Goal: Complete application form

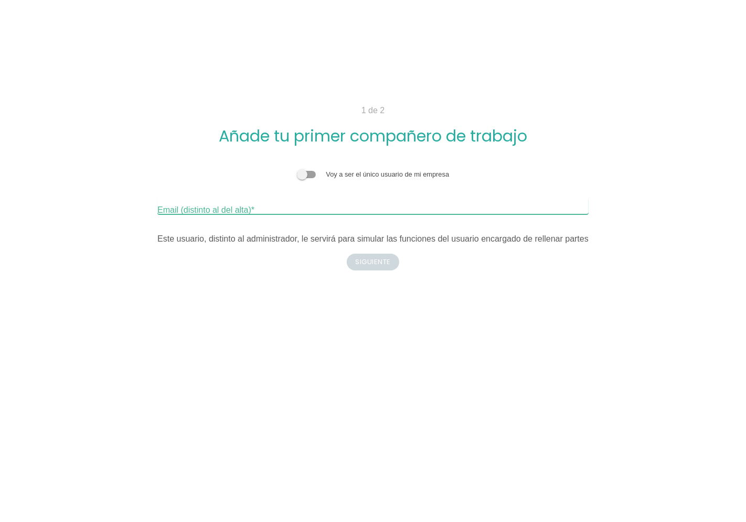
click at [266, 211] on input "Email (distinto al del alta)" at bounding box center [372, 206] width 431 height 17
click at [575, 404] on body "1 de 2 Añade tu primer compañero de trabajo Voy a ser el único usuario de mi em…" at bounding box center [373, 261] width 746 height 522
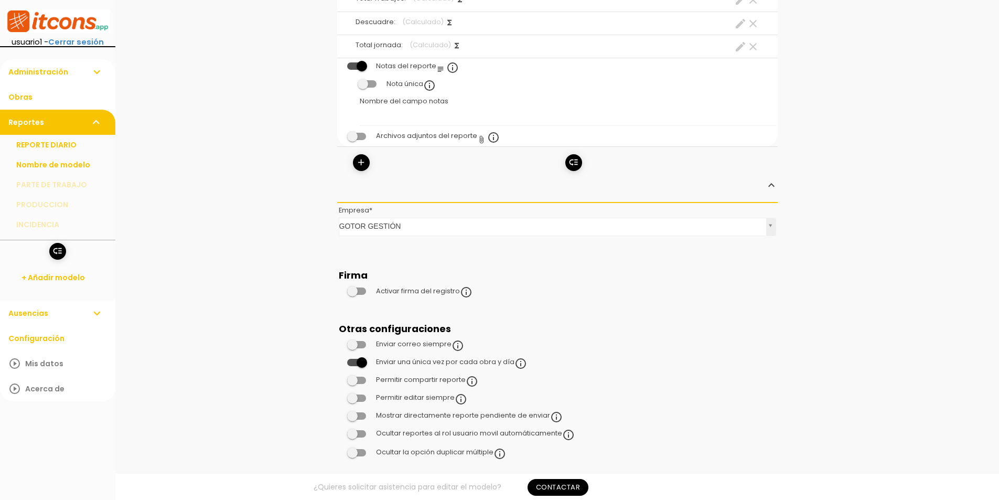
scroll to position [1034, 0]
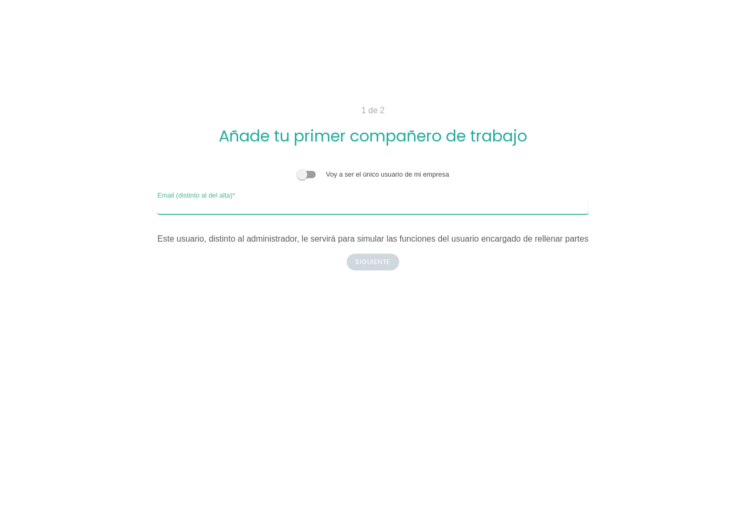
click at [269, 207] on input "Email (distinto al del alta)" at bounding box center [372, 206] width 431 height 17
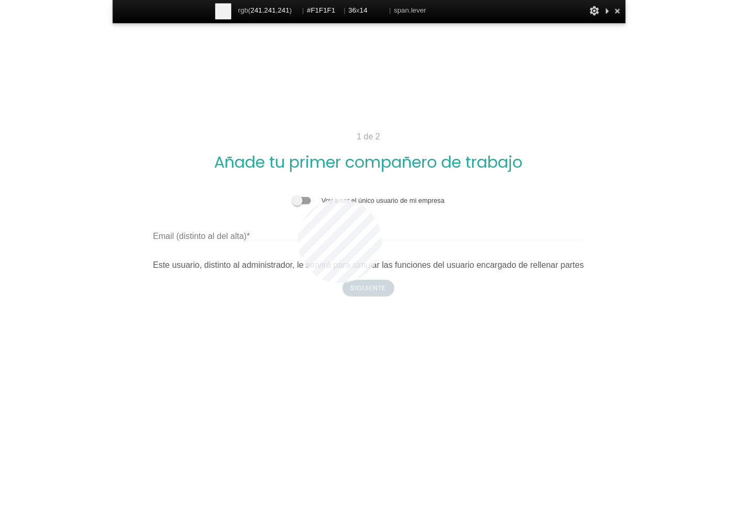
click at [298, 199] on span at bounding box center [301, 200] width 19 height 7
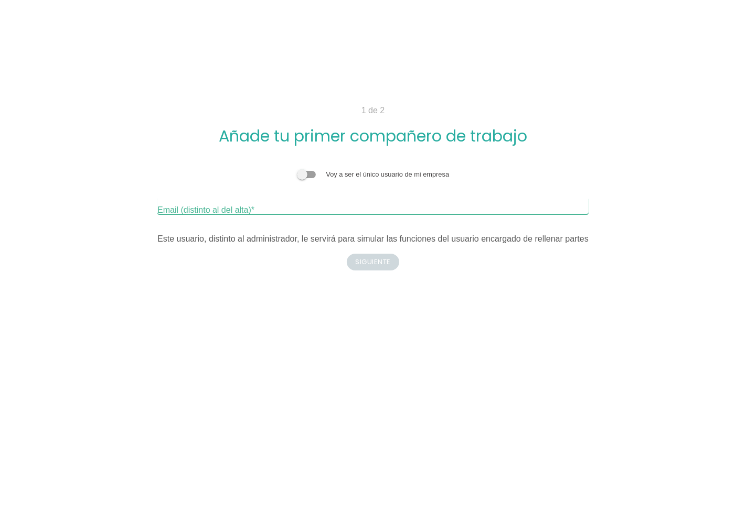
click at [343, 202] on input "Email (distinto al del alta)" at bounding box center [372, 206] width 431 height 17
click at [249, 173] on div "Voy a ser el único usuario de mi empresa" at bounding box center [372, 174] width 431 height 10
click at [244, 201] on div "Email (distinto al del alta)" at bounding box center [372, 206] width 431 height 17
drag, startPoint x: 325, startPoint y: 330, endPoint x: 316, endPoint y: 316, distance: 17.0
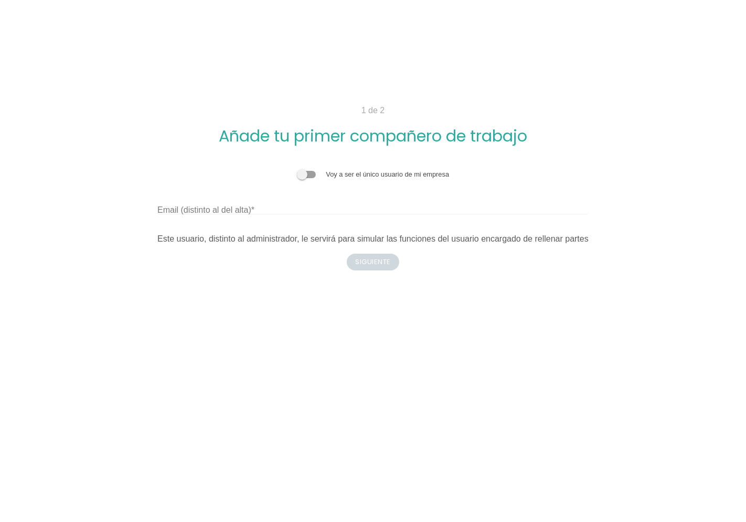
click at [325, 330] on body "1 de 2 Añade tu primer compañero de trabajo Voy a ser el único usuario de mi em…" at bounding box center [373, 261] width 746 height 522
click at [317, 211] on input "Email (distinto al del alta)" at bounding box center [372, 206] width 431 height 17
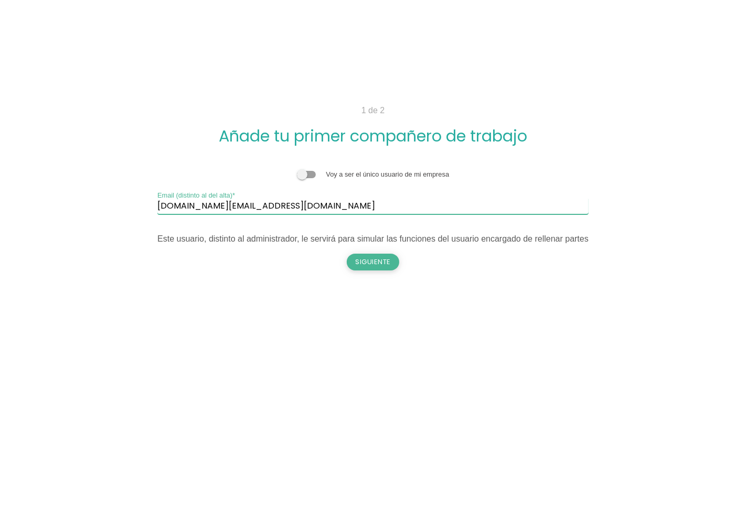
type input "[DOMAIN_NAME][EMAIL_ADDRESS][DOMAIN_NAME]"
click at [355, 255] on button "Siguiente" at bounding box center [373, 262] width 52 height 17
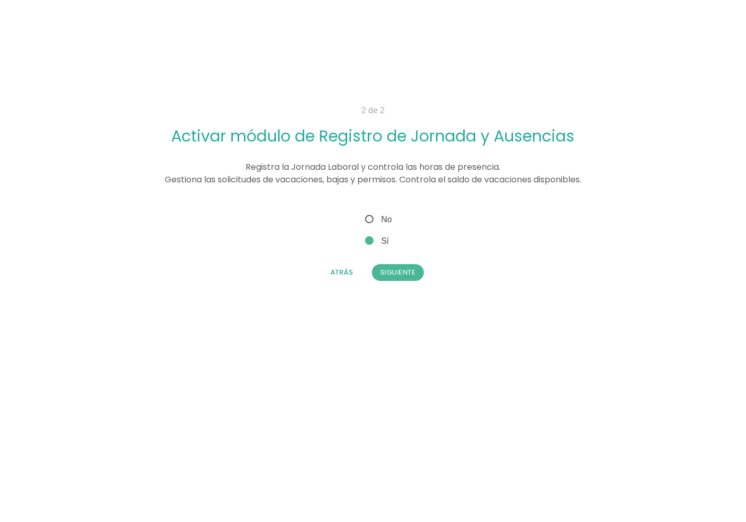
drag, startPoint x: 388, startPoint y: 274, endPoint x: 377, endPoint y: 294, distance: 23.0
click at [379, 294] on body "2 de 2 Activar módulo de Registro de Jornada y Ausencias Registra la Jornada La…" at bounding box center [373, 261] width 746 height 522
drag, startPoint x: 394, startPoint y: 274, endPoint x: 389, endPoint y: 313, distance: 39.2
click at [389, 313] on body "2 de 2 Activar módulo de Registro de Jornada y Ausencias Registra la Jornada La…" at bounding box center [373, 261] width 746 height 522
click at [389, 269] on button "Siguiente" at bounding box center [398, 272] width 52 height 17
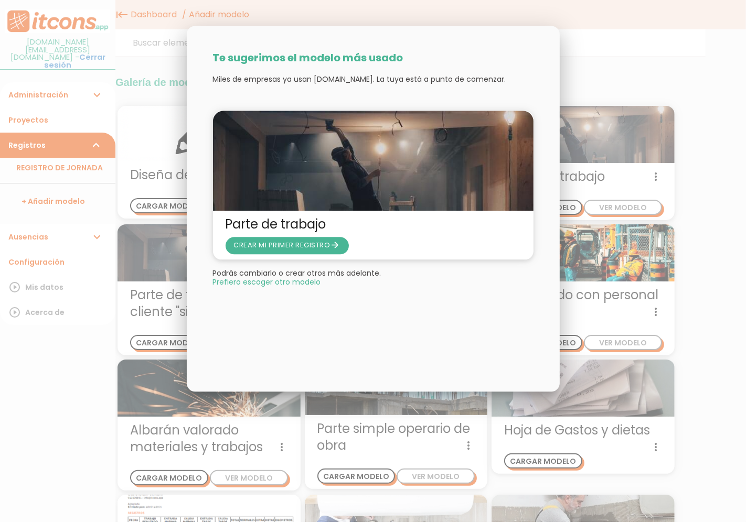
click at [688, 214] on div at bounding box center [373, 195] width 746 height 653
click at [673, 380] on div at bounding box center [373, 195] width 746 height 653
